Goal: Task Accomplishment & Management: Manage account settings

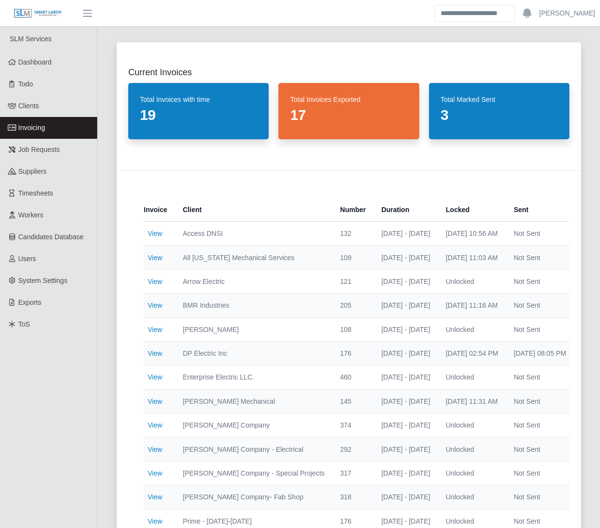
select select "**********"
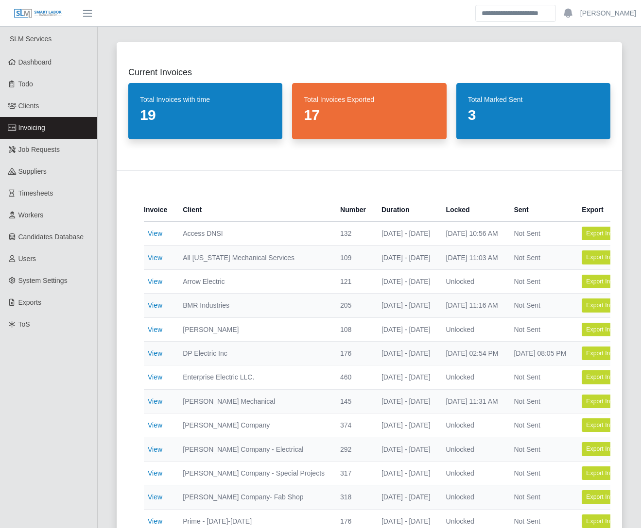
click at [52, 128] on link "Invoicing" at bounding box center [48, 128] width 97 height 22
click at [105, 136] on div "Current Invoices Total Invoices with time 17 Total Invoices Exported 17 Total M…" at bounding box center [369, 342] width 528 height 622
click at [108, 281] on div "Current Invoices Total Invoices with time 17 Total Invoices Exported 17 Total M…" at bounding box center [369, 342] width 528 height 622
